Goal: Use online tool/utility: Utilize a website feature to perform a specific function

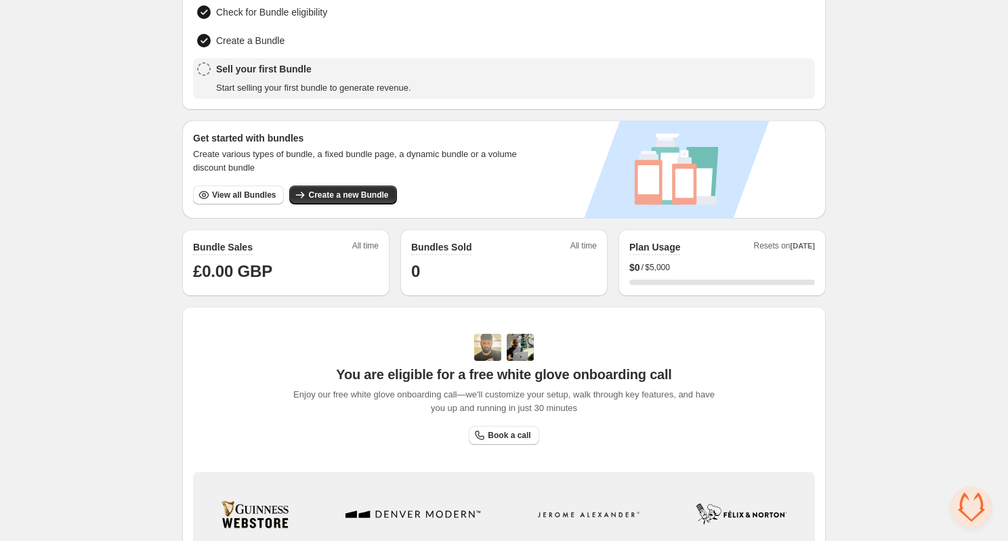
scroll to position [329, 0]
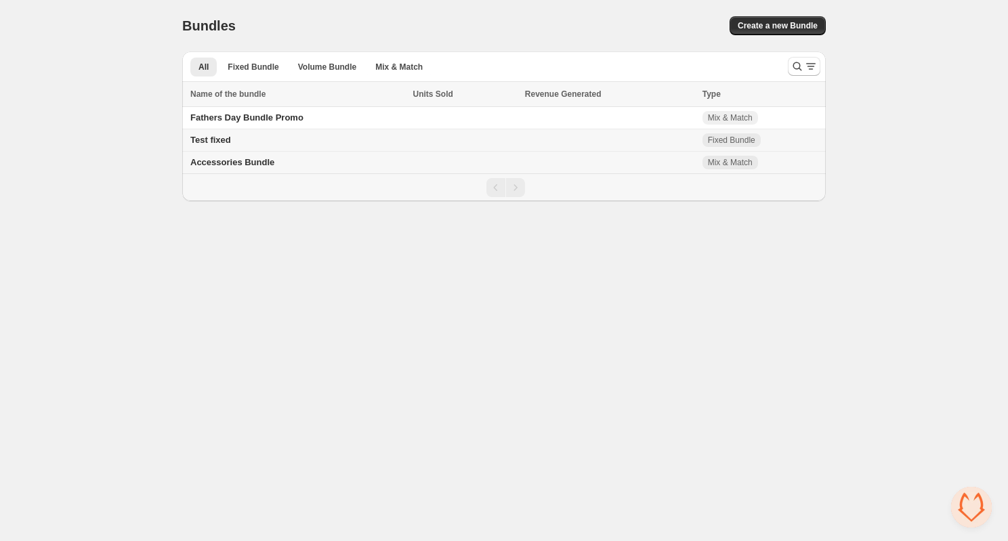
click at [258, 163] on span "Accessories Bundle" at bounding box center [232, 162] width 84 height 10
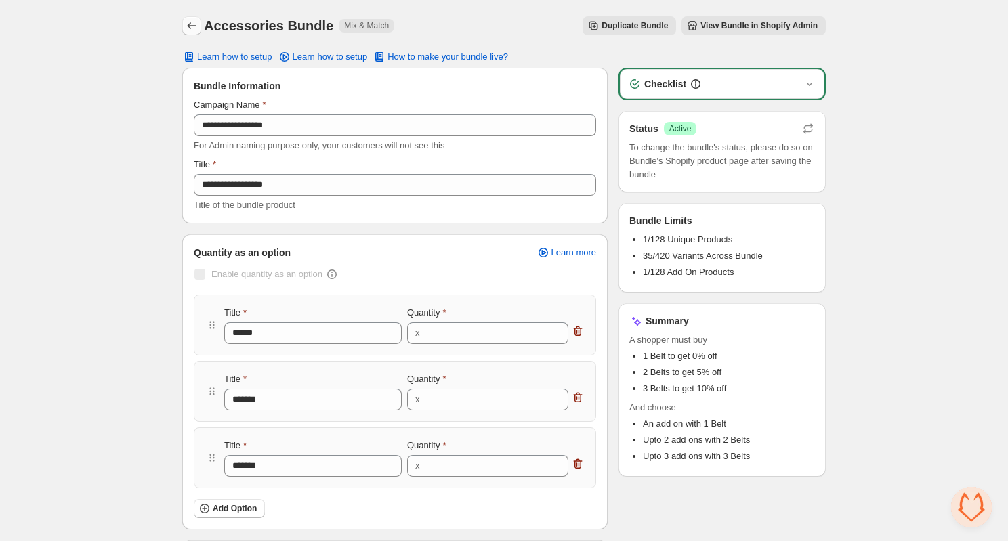
click at [192, 27] on icon "Back" at bounding box center [192, 26] width 14 height 14
